Goal: Information Seeking & Learning: Learn about a topic

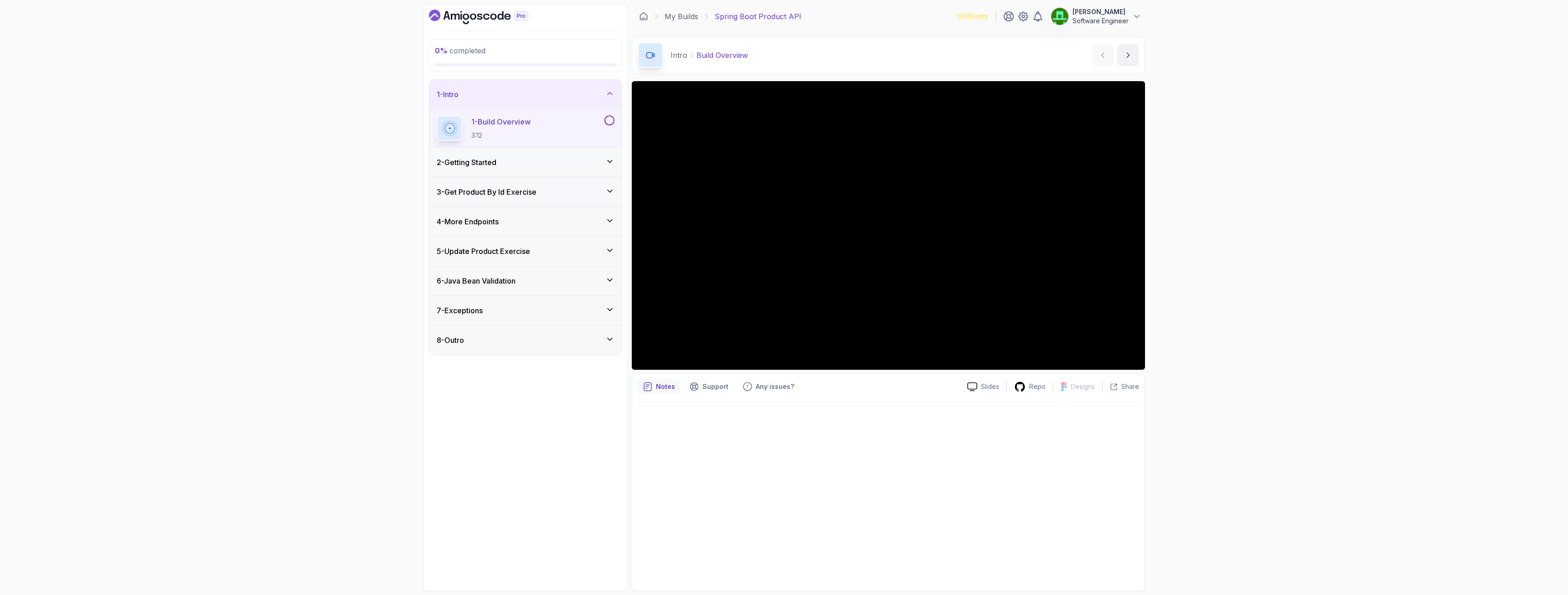
click at [504, 166] on div "2 - Getting Started" at bounding box center [525, 163] width 178 height 11
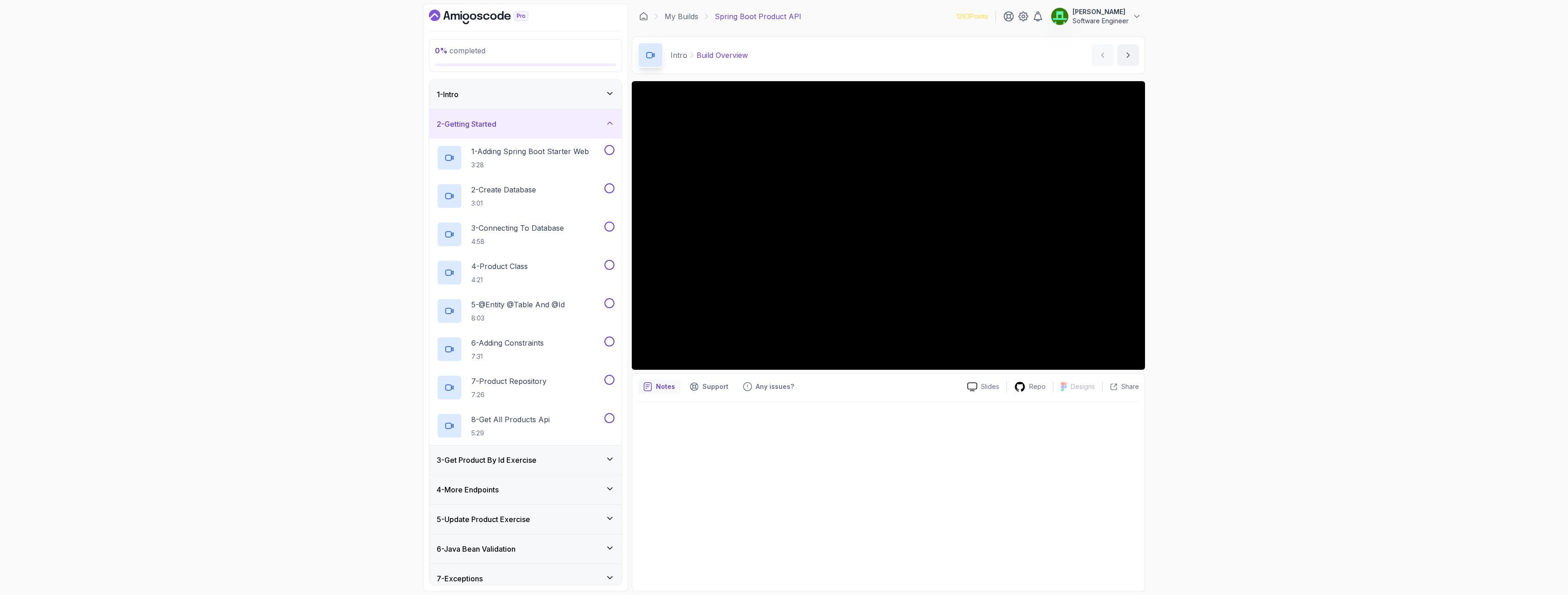
click at [466, 100] on div "1 - Intro" at bounding box center [525, 94] width 192 height 29
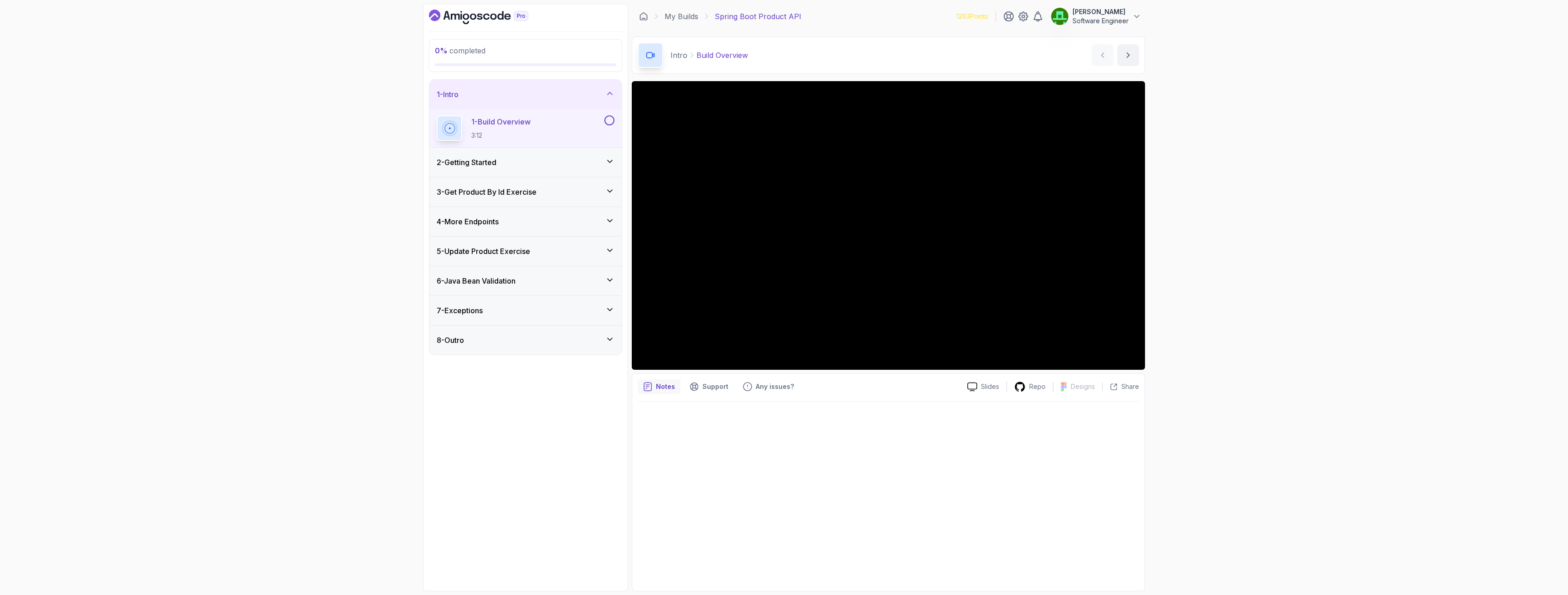
click at [458, 96] on h3 "1 - Intro" at bounding box center [447, 94] width 22 height 11
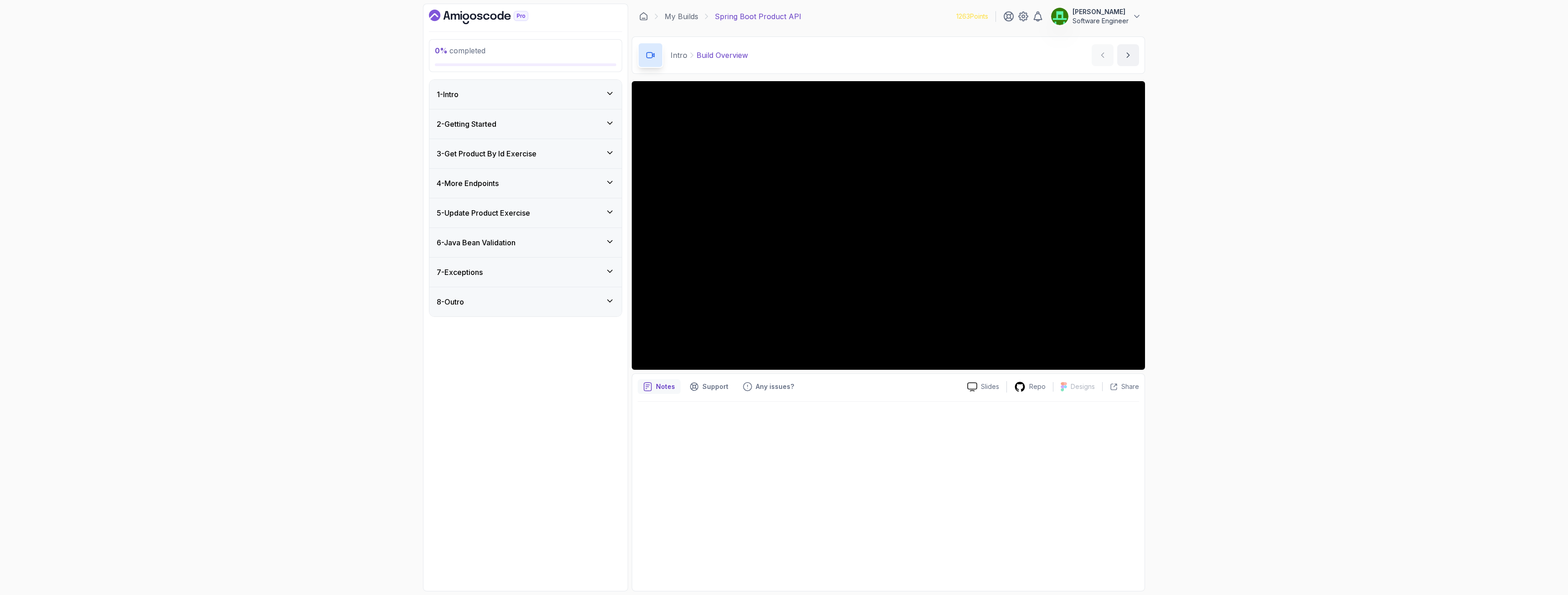
click at [464, 98] on div "1 - Intro" at bounding box center [525, 94] width 178 height 11
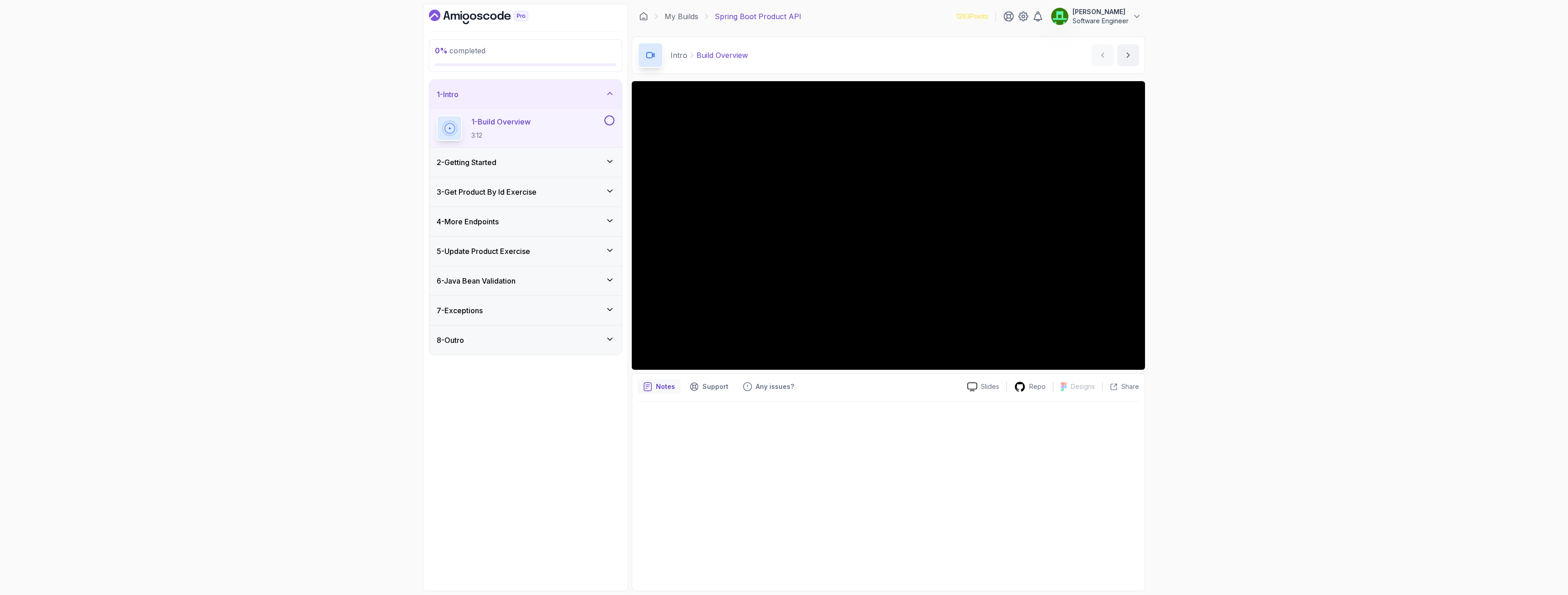
drag, startPoint x: 613, startPoint y: 120, endPoint x: 605, endPoint y: 125, distance: 9.4
click at [613, 121] on button at bounding box center [609, 120] width 10 height 10
click at [458, 100] on div "1 - Intro" at bounding box center [525, 94] width 192 height 29
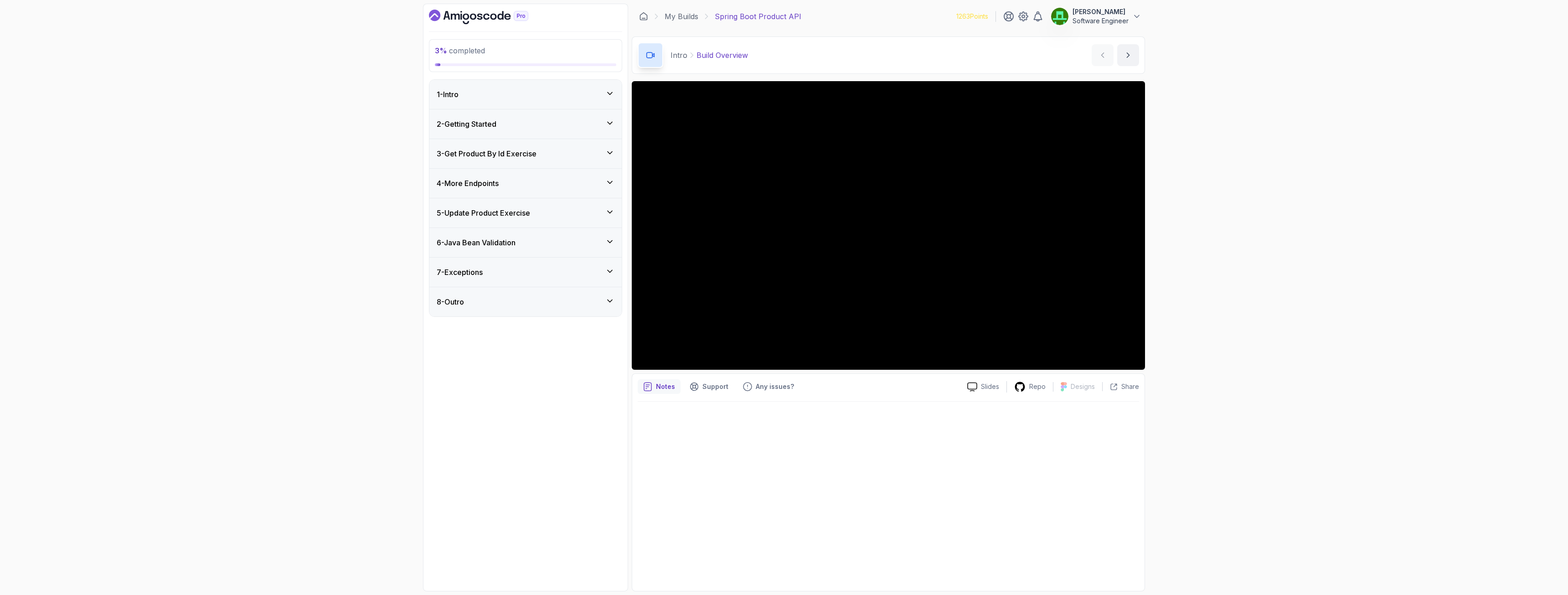
click at [484, 122] on h3 "2 - Getting Started" at bounding box center [466, 124] width 60 height 11
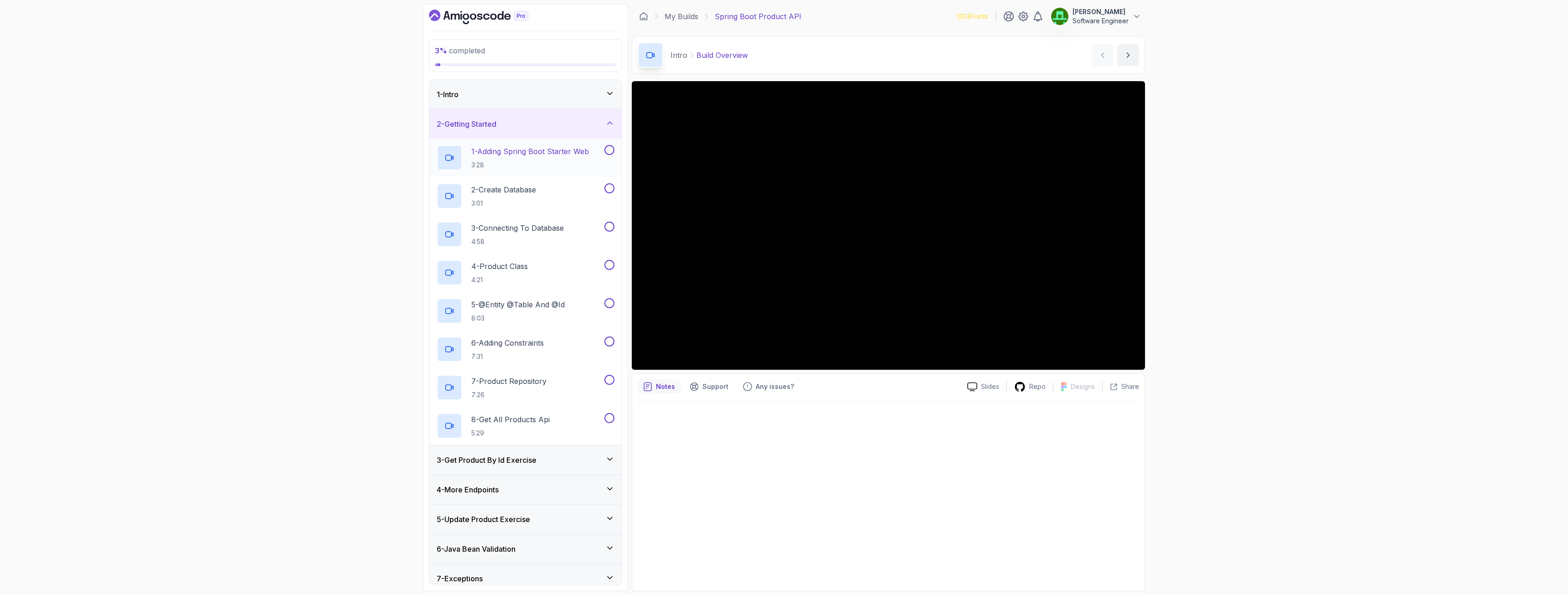
click at [606, 148] on button at bounding box center [609, 150] width 10 height 10
click at [611, 149] on icon at bounding box center [609, 150] width 5 height 4
click at [537, 153] on p "1 - Adding Spring Boot Starter Web" at bounding box center [530, 152] width 117 height 11
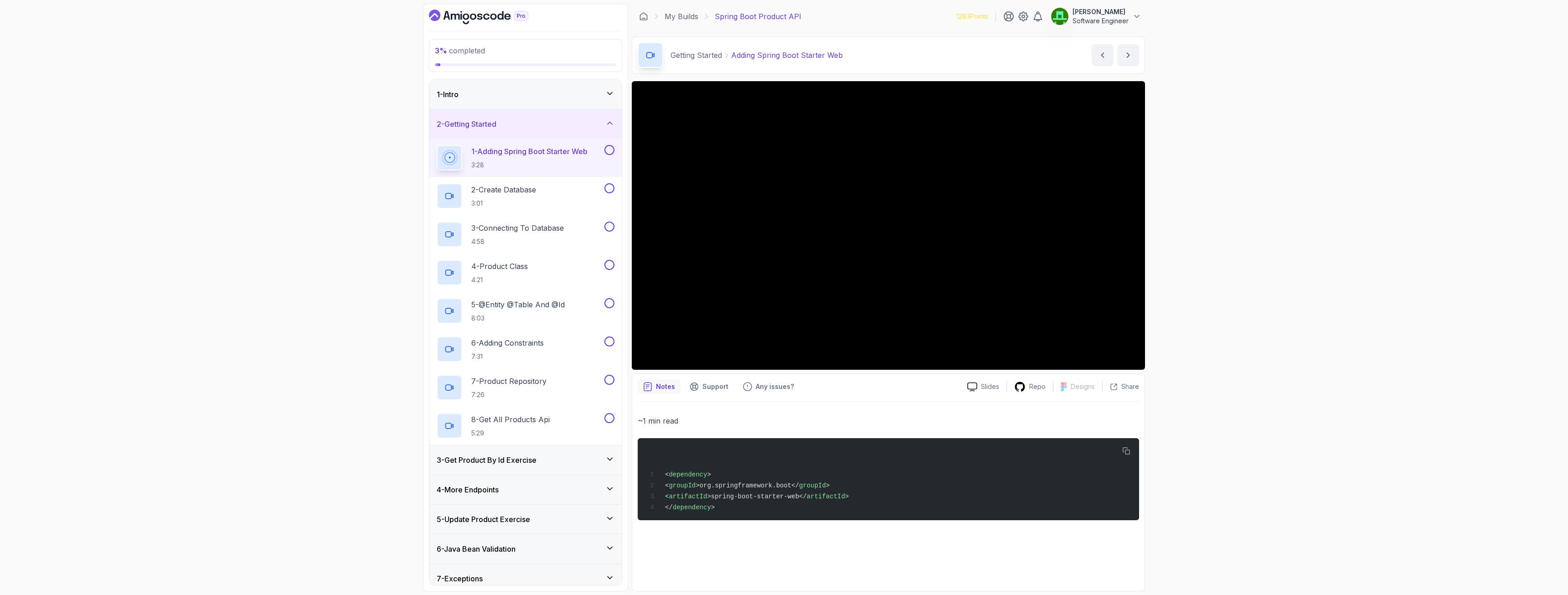
click at [608, 149] on button at bounding box center [609, 150] width 10 height 10
click at [516, 192] on p "2 - Create Database" at bounding box center [503, 190] width 65 height 11
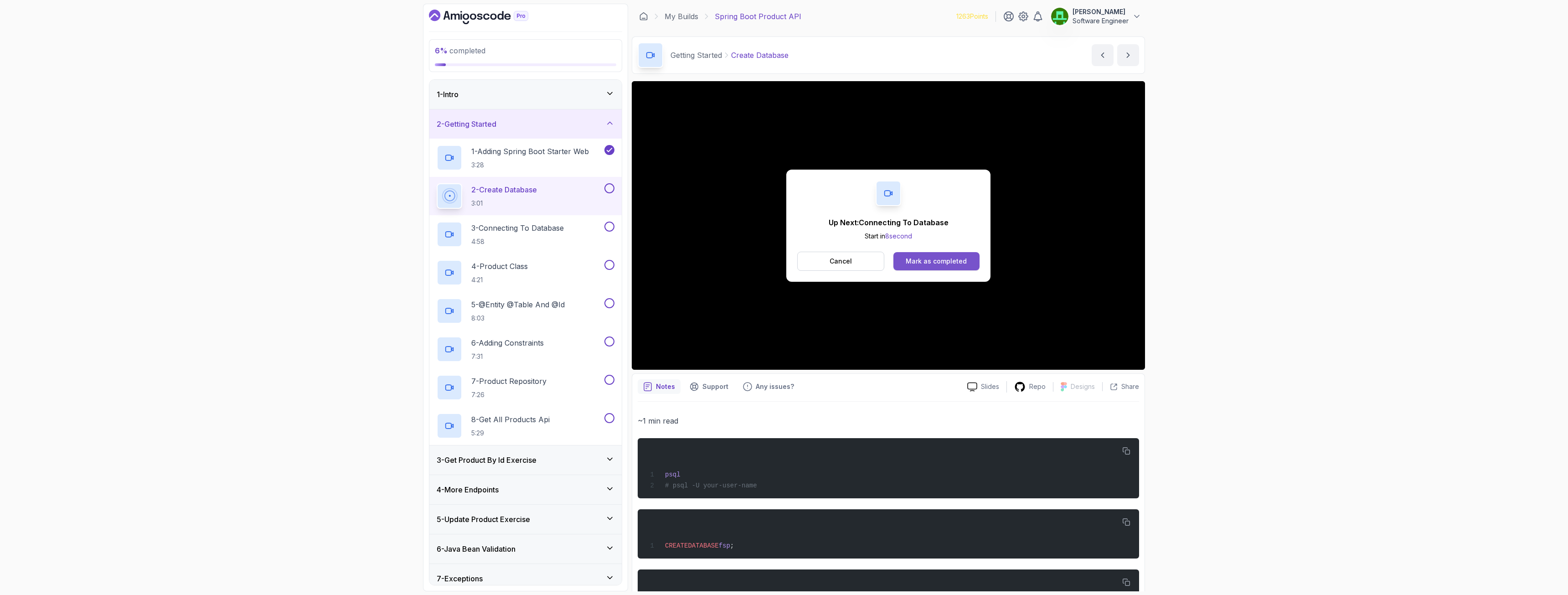
click at [936, 260] on div "Mark as completed" at bounding box center [936, 261] width 61 height 9
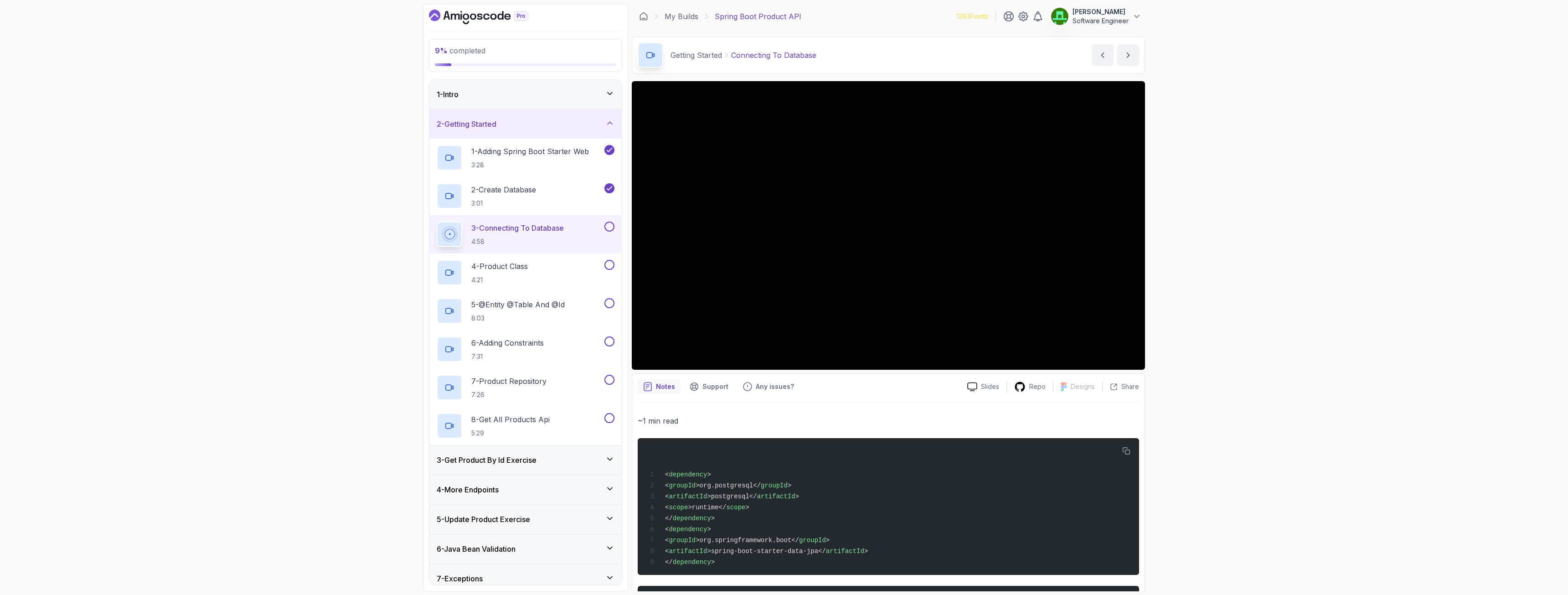
click at [608, 228] on button at bounding box center [609, 227] width 10 height 10
click at [522, 262] on p "4 - Product Class" at bounding box center [499, 266] width 57 height 11
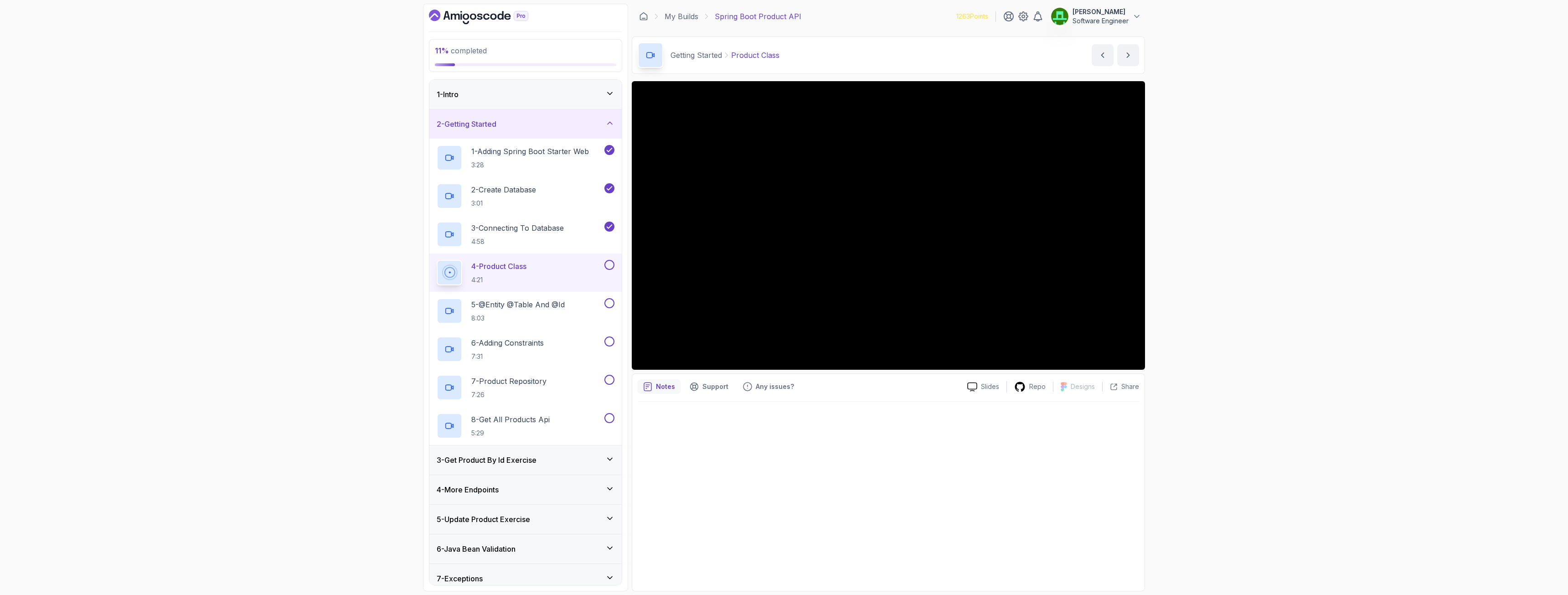
click at [608, 264] on button at bounding box center [609, 265] width 10 height 10
click at [517, 307] on p "5 - @Entity @Table And @Id" at bounding box center [518, 305] width 94 height 11
click at [954, 434] on div at bounding box center [889, 494] width 502 height 184
click at [612, 304] on button at bounding box center [609, 303] width 10 height 10
click at [523, 339] on p "6 - Adding Constraints" at bounding box center [507, 343] width 72 height 11
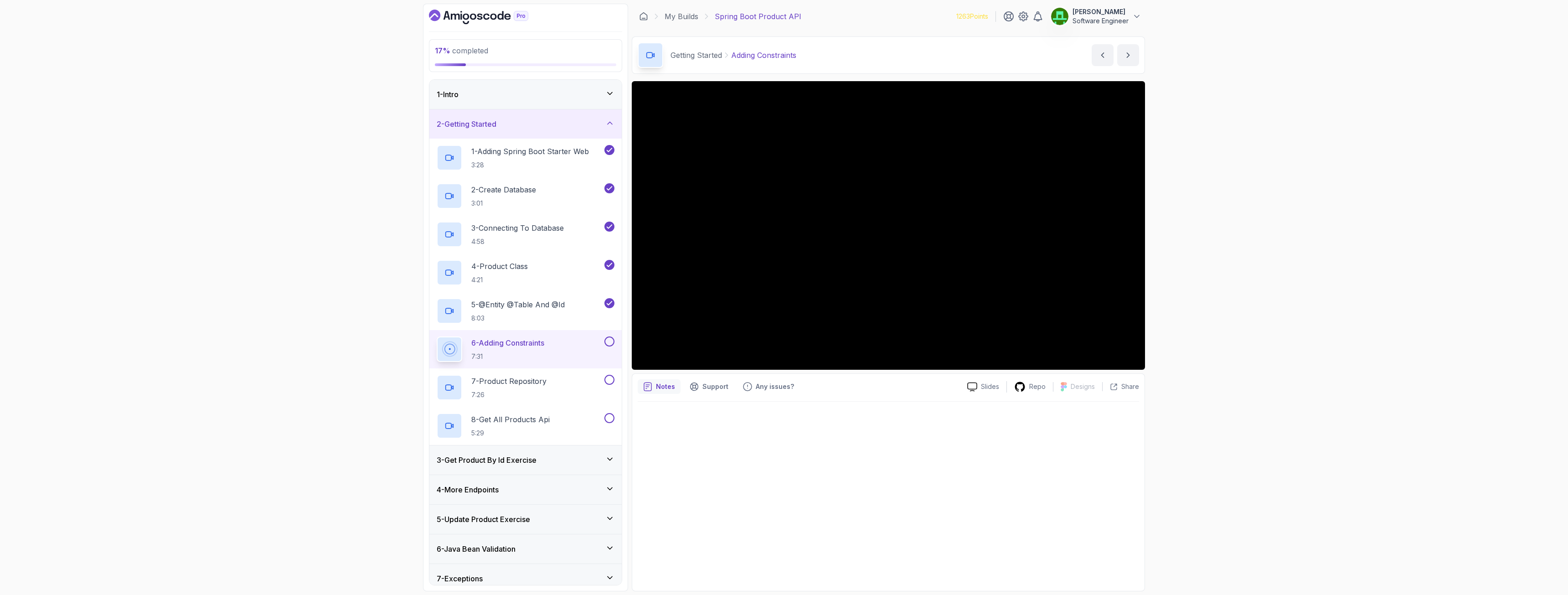
click at [611, 338] on button at bounding box center [609, 342] width 10 height 10
click at [527, 383] on p "7 - Product Repository" at bounding box center [509, 381] width 75 height 11
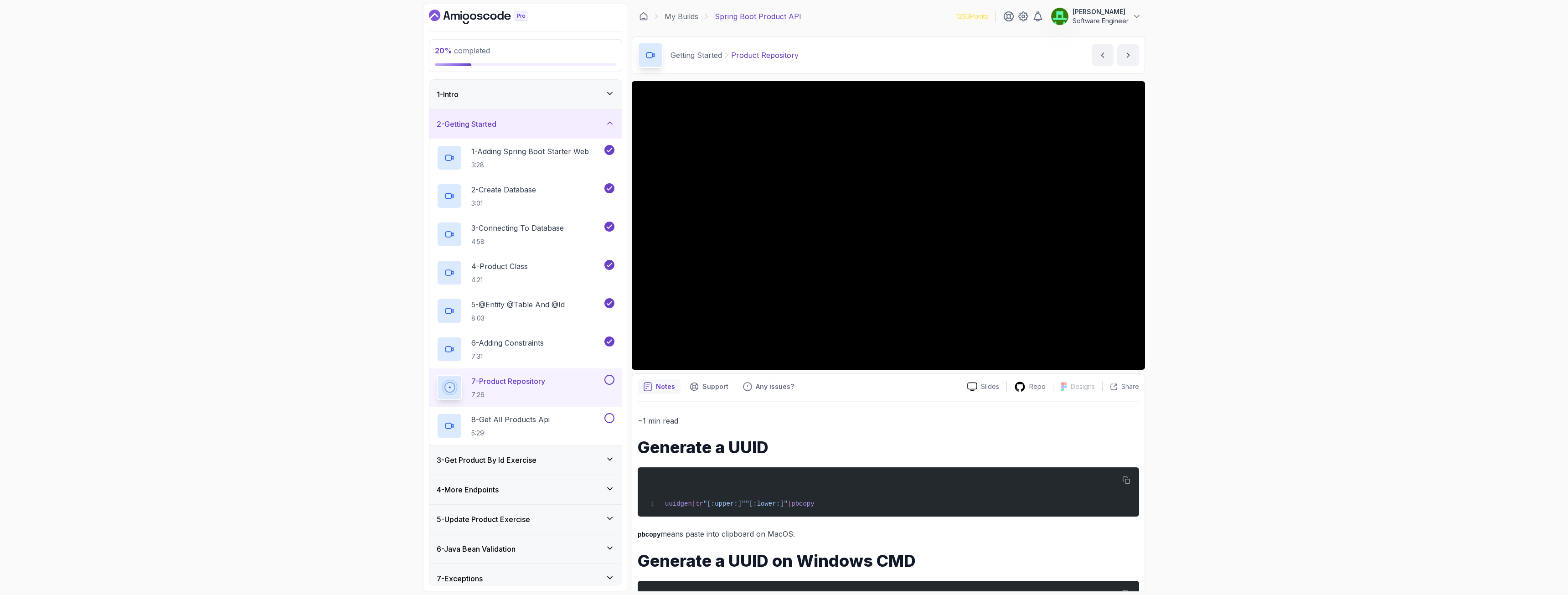
click at [1219, 283] on div "20 % completed 1 - Intro 2 - Getting Started 1 - Adding Spring Boot Starter Web…" at bounding box center [784, 297] width 1568 height 595
drag, startPoint x: 611, startPoint y: 380, endPoint x: 592, endPoint y: 400, distance: 27.6
click at [611, 380] on button at bounding box center [609, 380] width 10 height 10
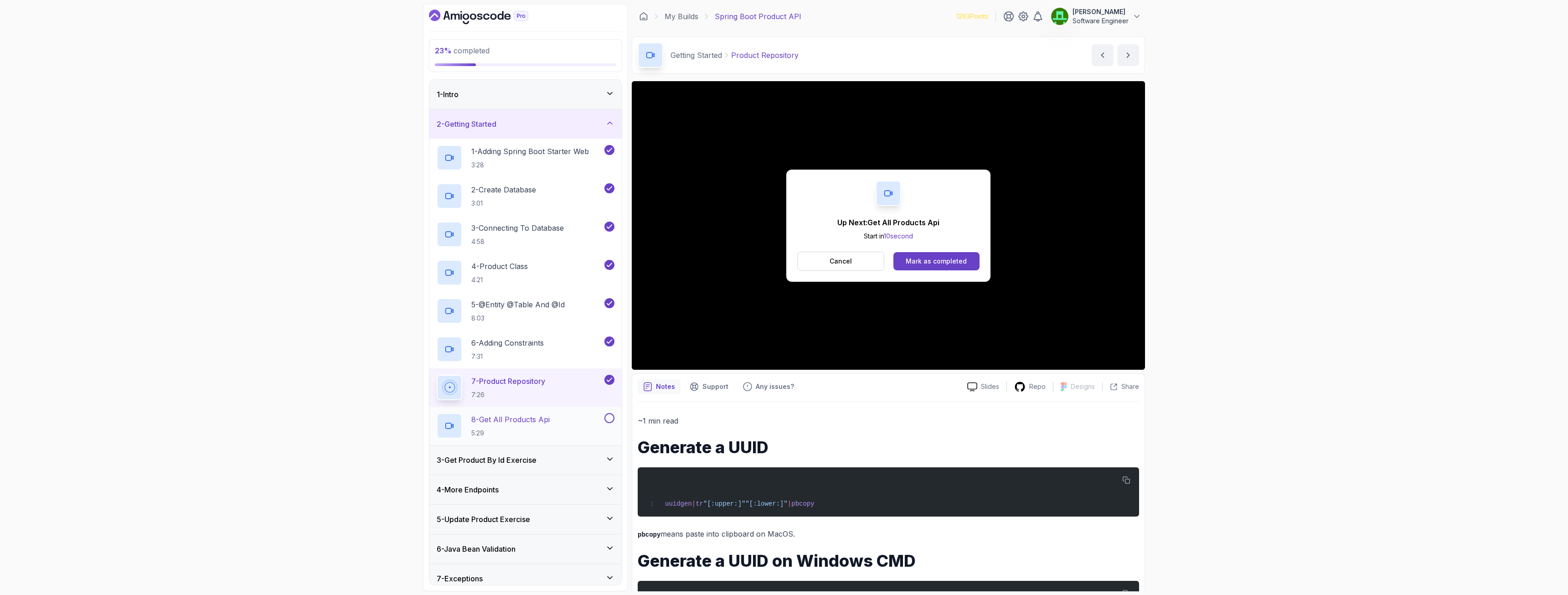
click at [516, 424] on p "8 - Get All Products Api" at bounding box center [510, 420] width 79 height 11
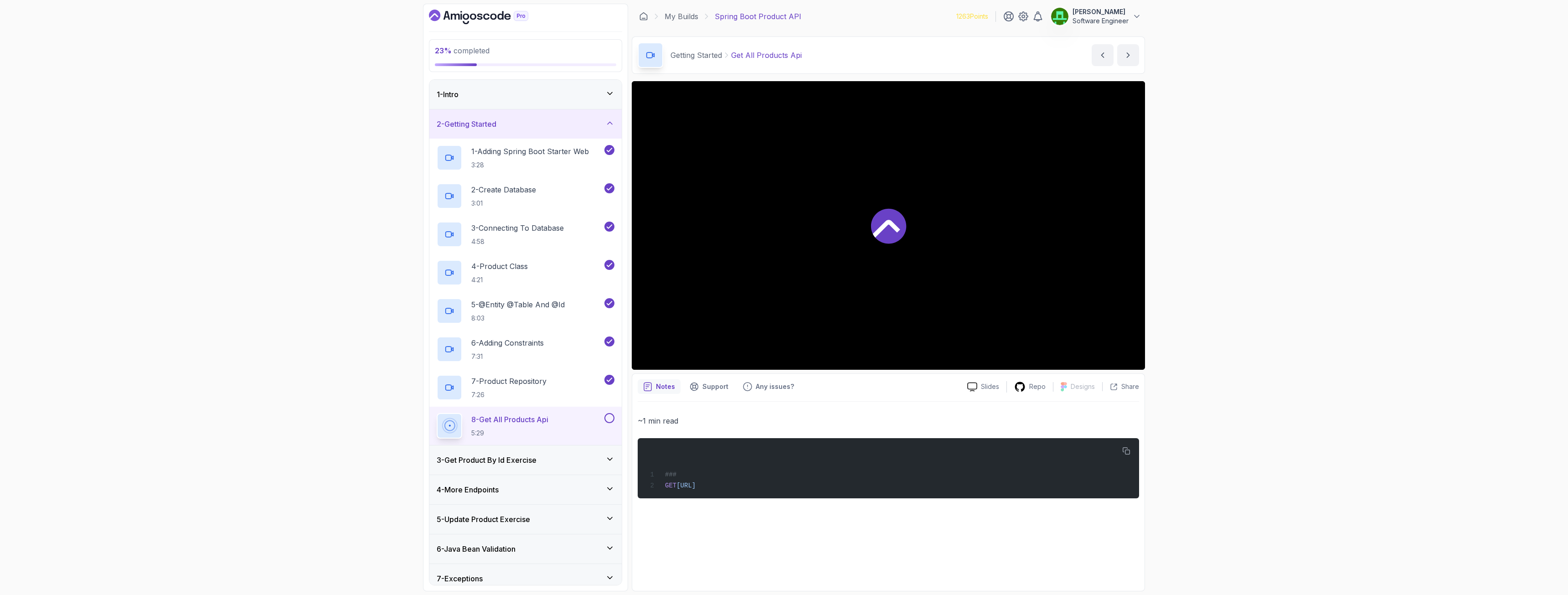
click at [499, 463] on h3 "3 - Get Product By Id Exercise" at bounding box center [486, 460] width 100 height 11
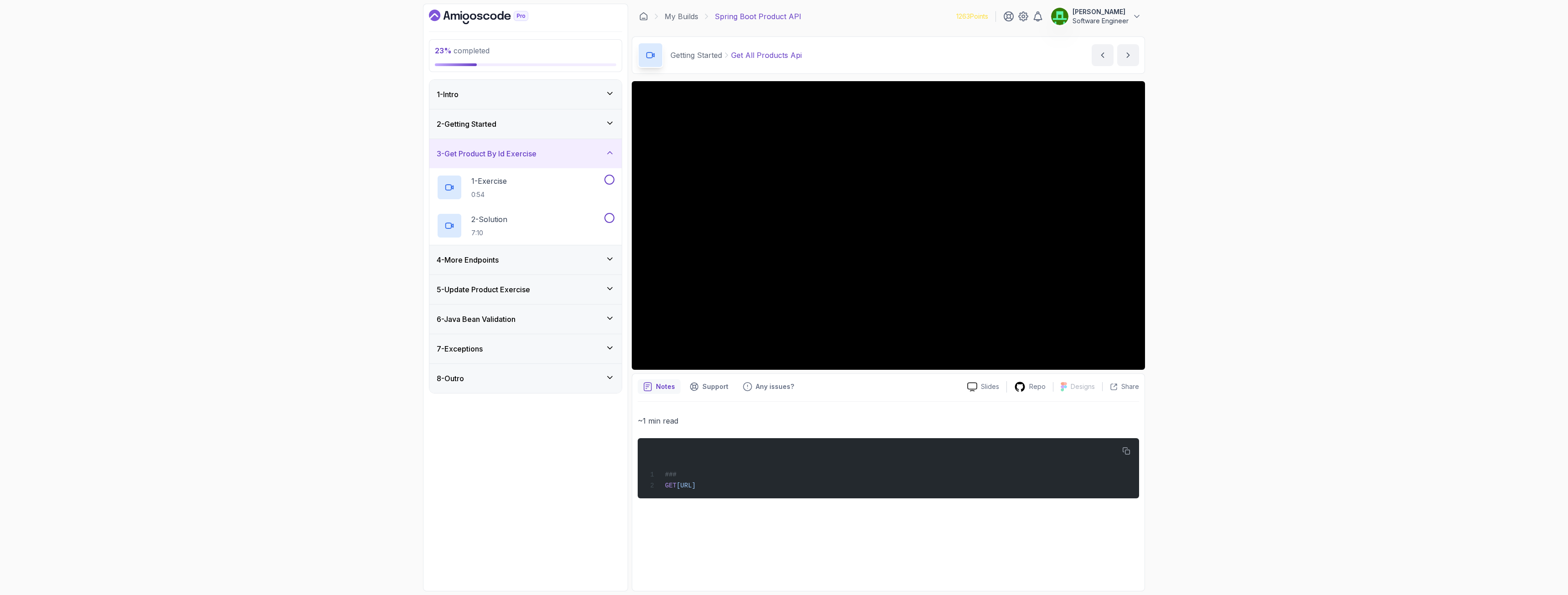
click at [475, 259] on h3 "4 - More Endpoints" at bounding box center [467, 260] width 62 height 11
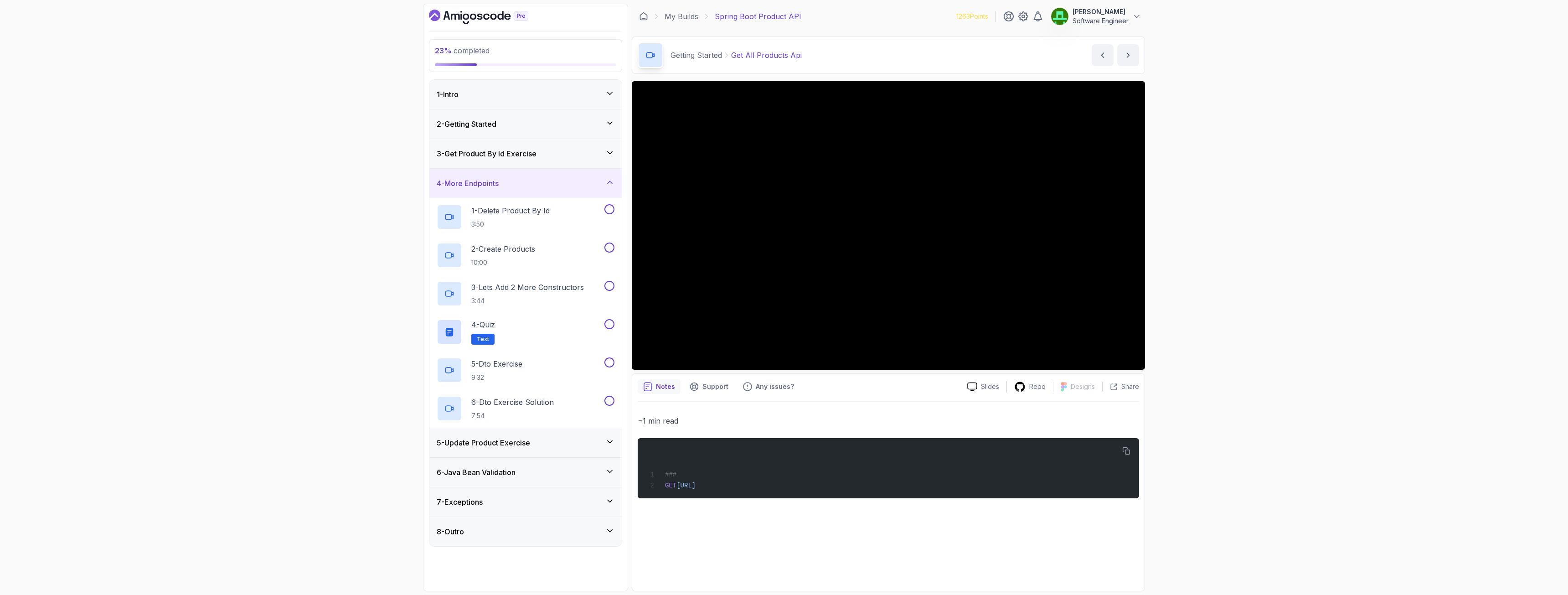
click at [475, 188] on h3 "4 - More Endpoints" at bounding box center [467, 183] width 62 height 11
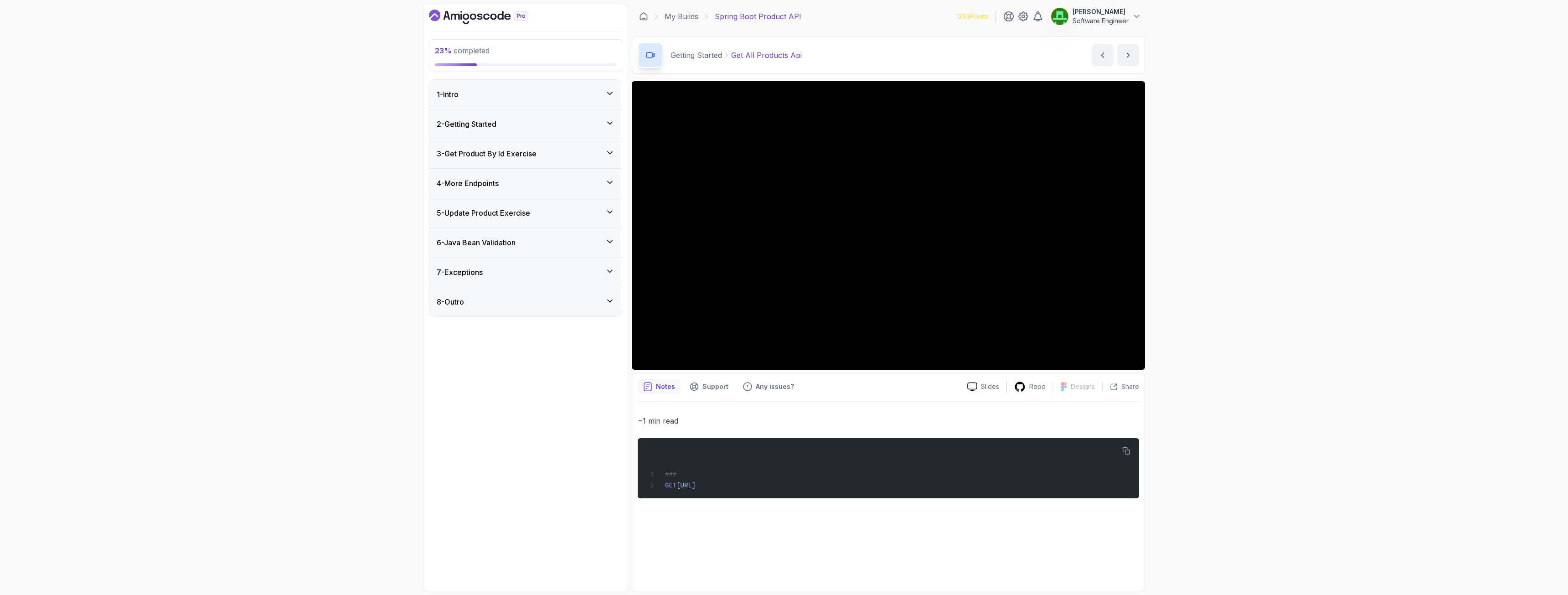
click at [523, 155] on h3 "3 - Get Product By Id Exercise" at bounding box center [486, 153] width 100 height 11
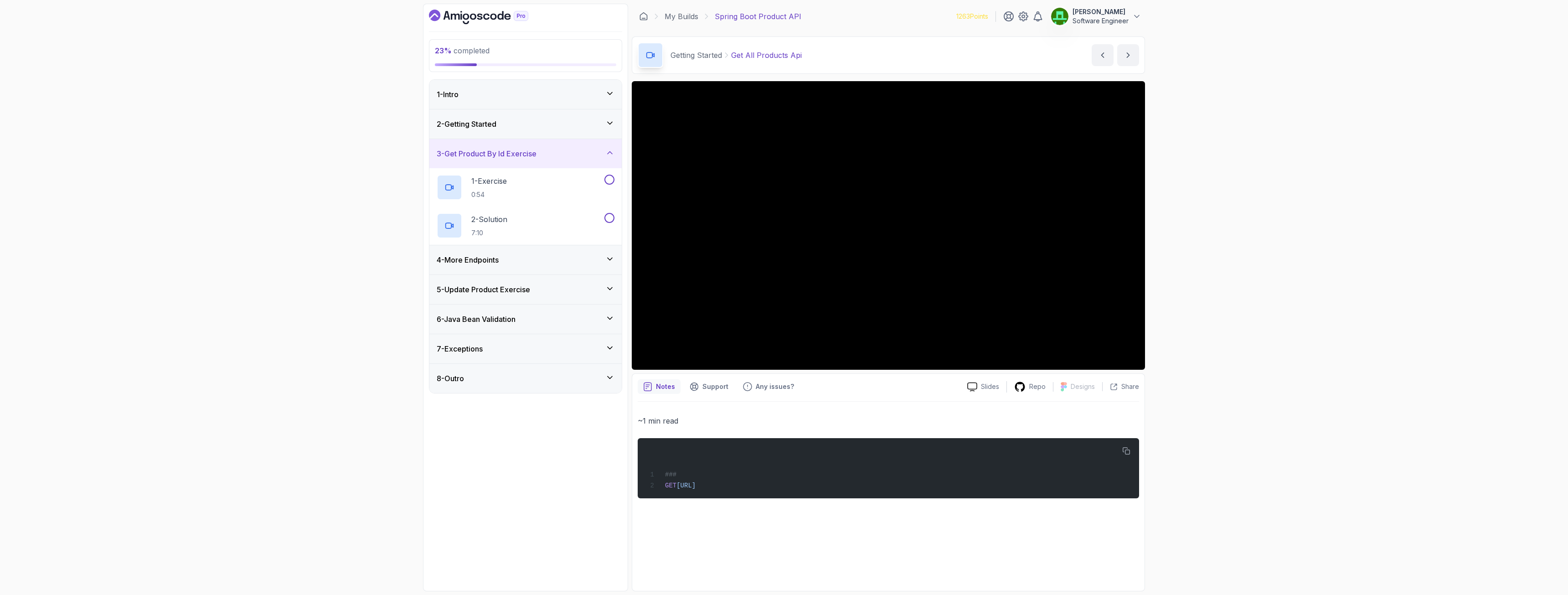
click at [487, 129] on h3 "2 - Getting Started" at bounding box center [466, 124] width 60 height 11
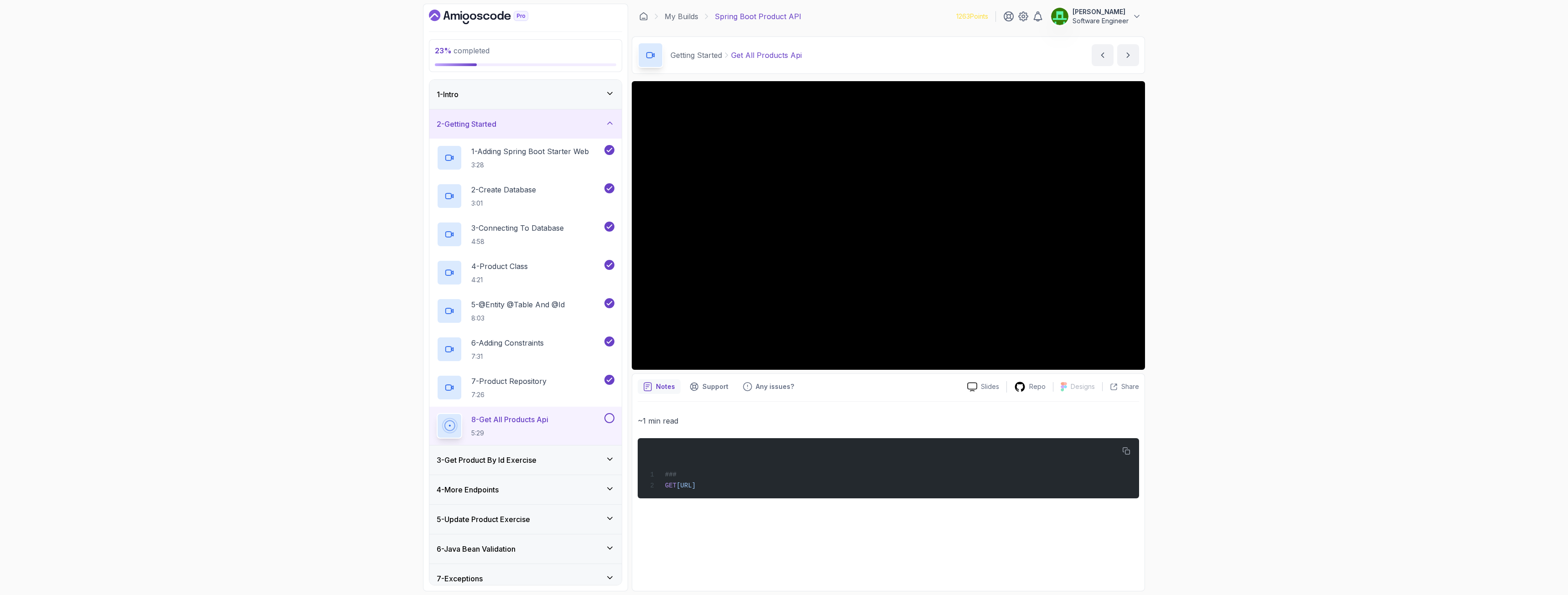
click at [607, 414] on button at bounding box center [609, 418] width 10 height 10
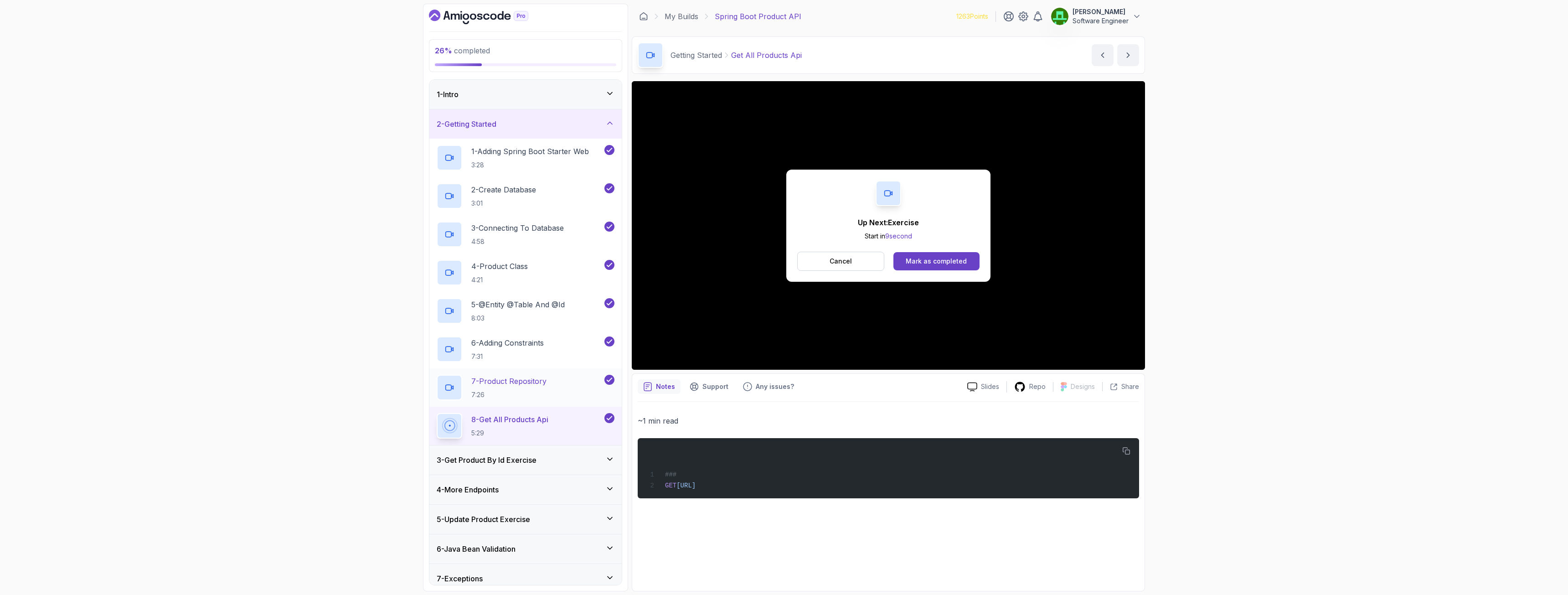
scroll to position [38, 0]
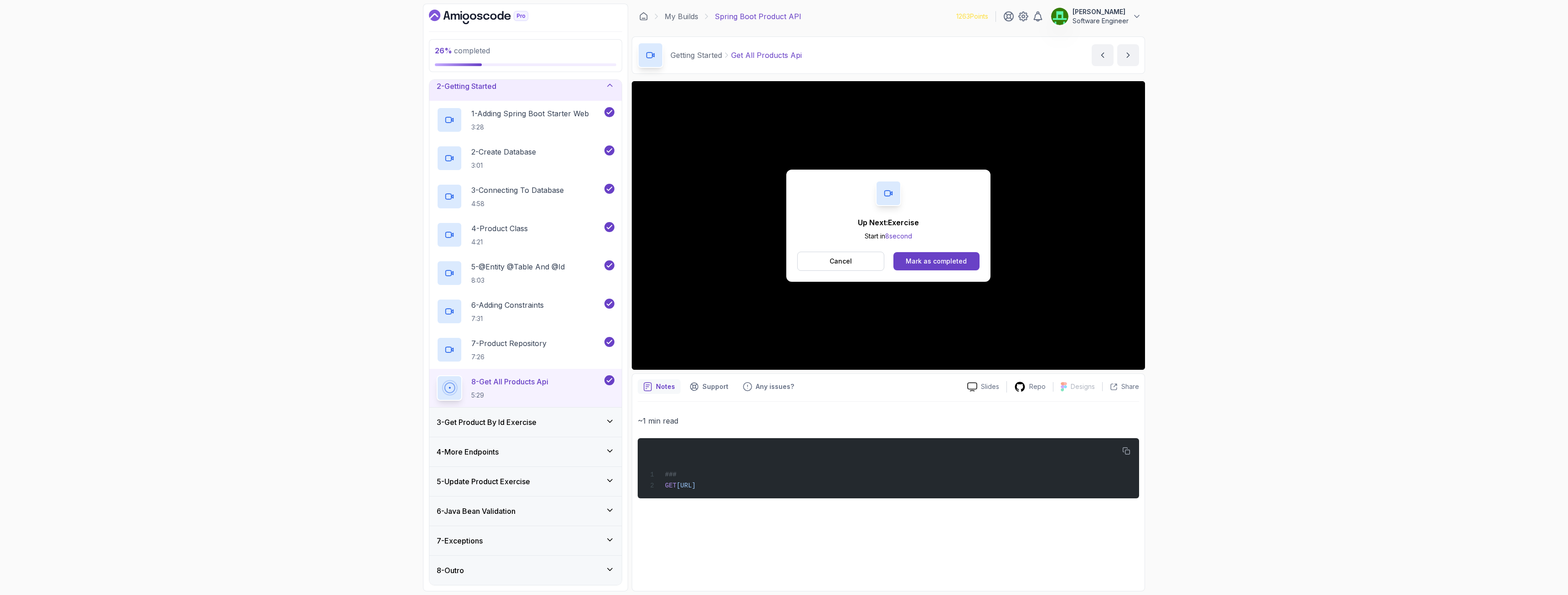
click at [505, 423] on h3 "3 - Get Product By Id Exercise" at bounding box center [486, 422] width 100 height 11
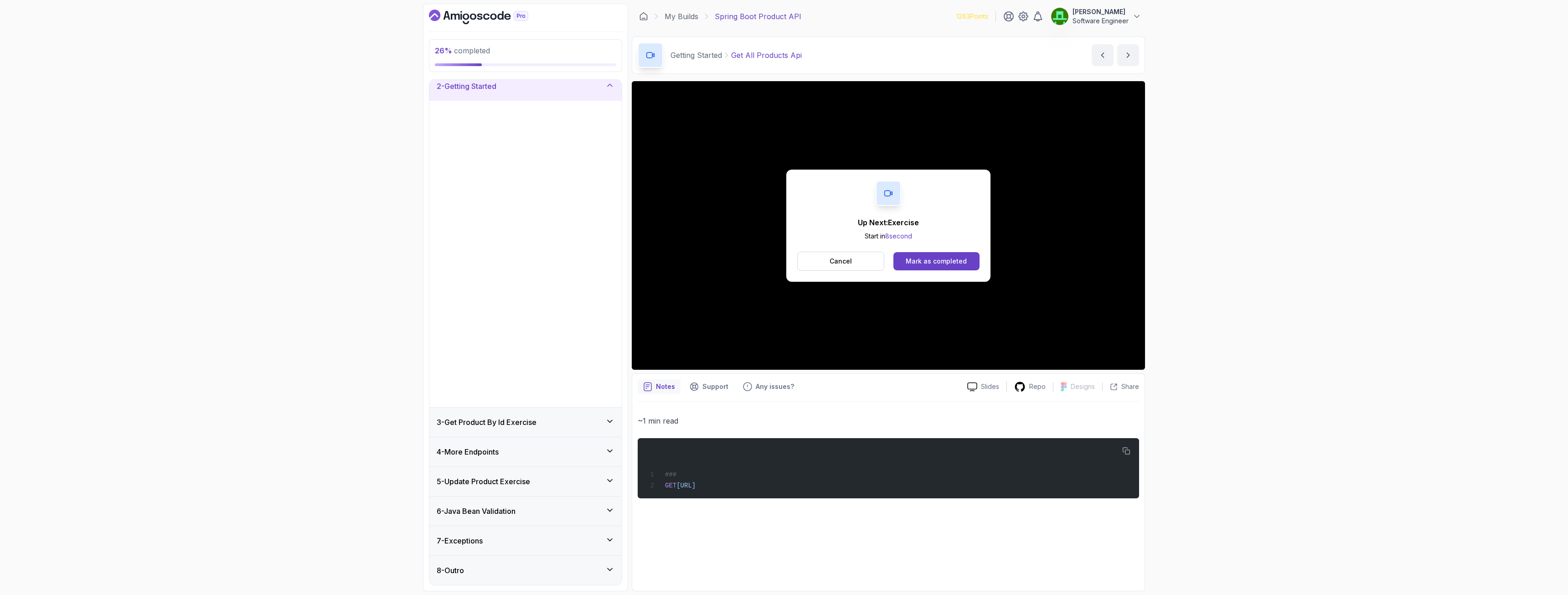
scroll to position [0, 0]
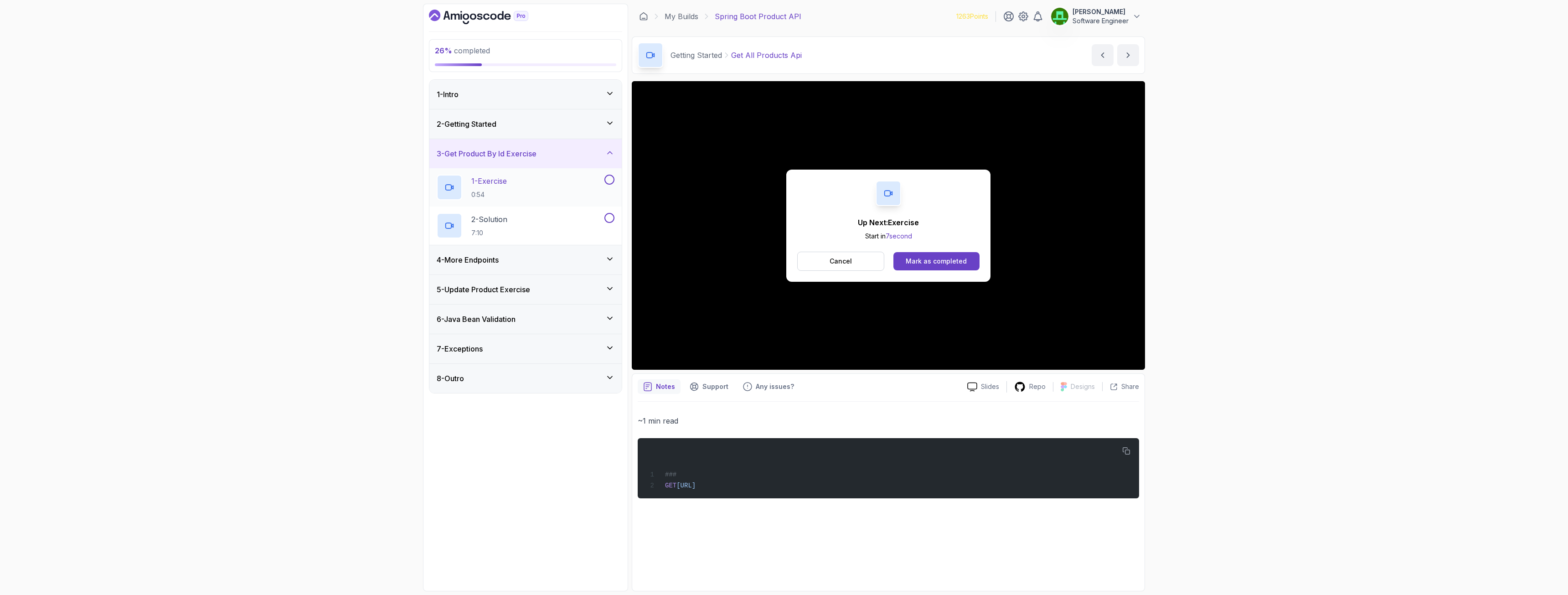
click at [607, 180] on button at bounding box center [609, 180] width 10 height 10
click at [485, 217] on p "2 - Solution" at bounding box center [489, 219] width 36 height 11
